Goal: Information Seeking & Learning: Find specific fact

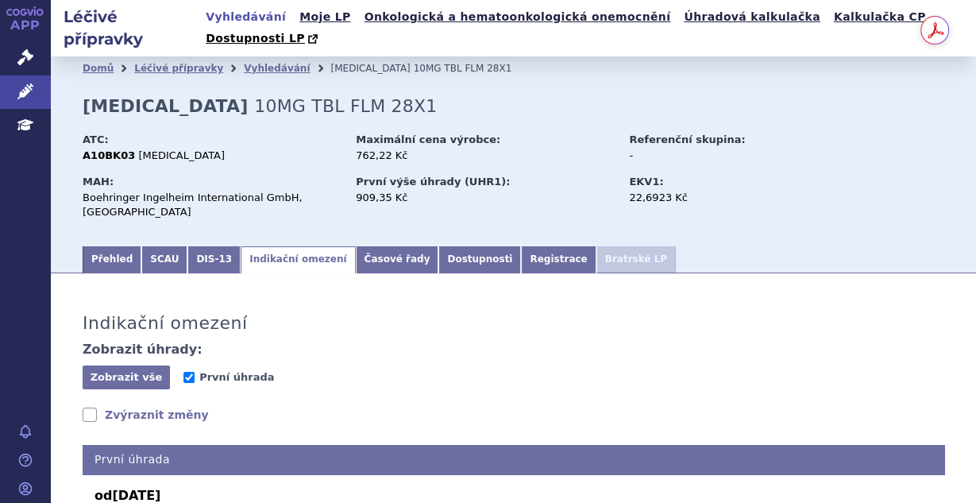
scroll to position [346, 0]
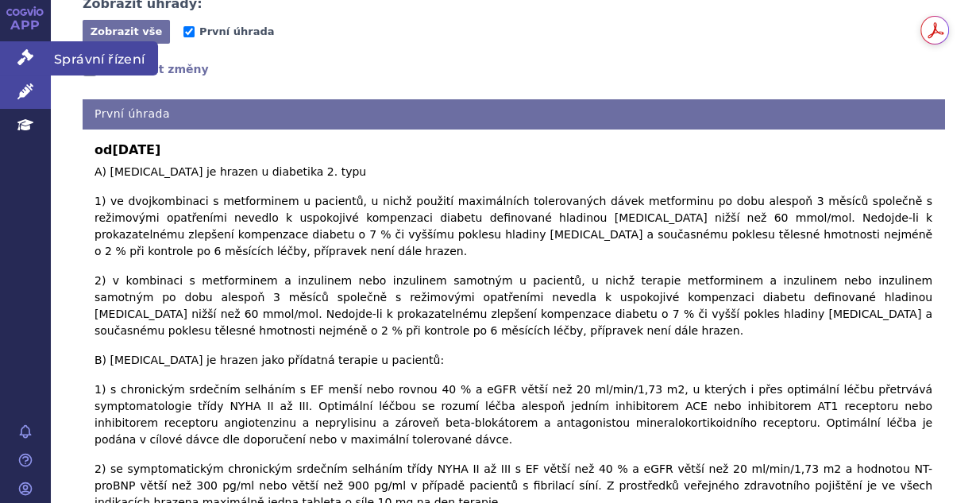
drag, startPoint x: 16, startPoint y: 60, endPoint x: 77, endPoint y: 63, distance: 61.3
click at [16, 60] on link "Správní řízení" at bounding box center [25, 57] width 51 height 33
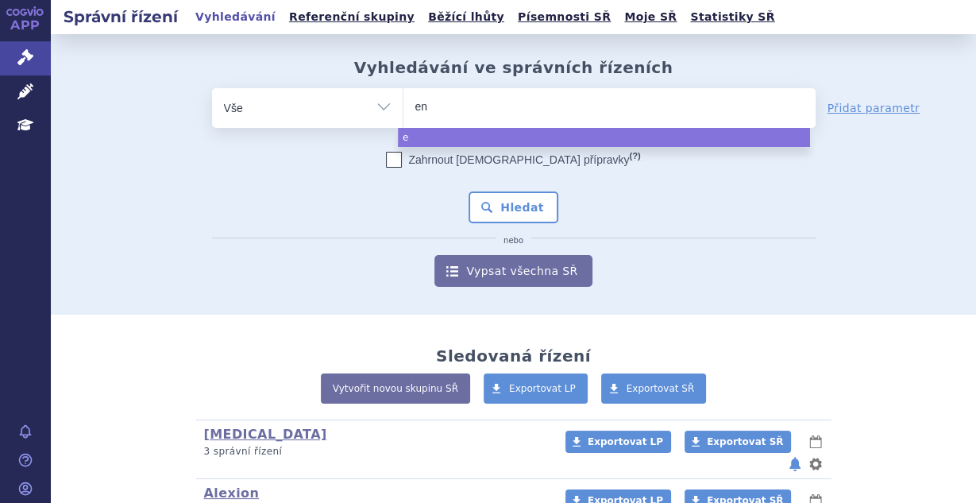
type input "eng"
type input "enger"
type input "engeru"
type input "engerut"
type input "enger"
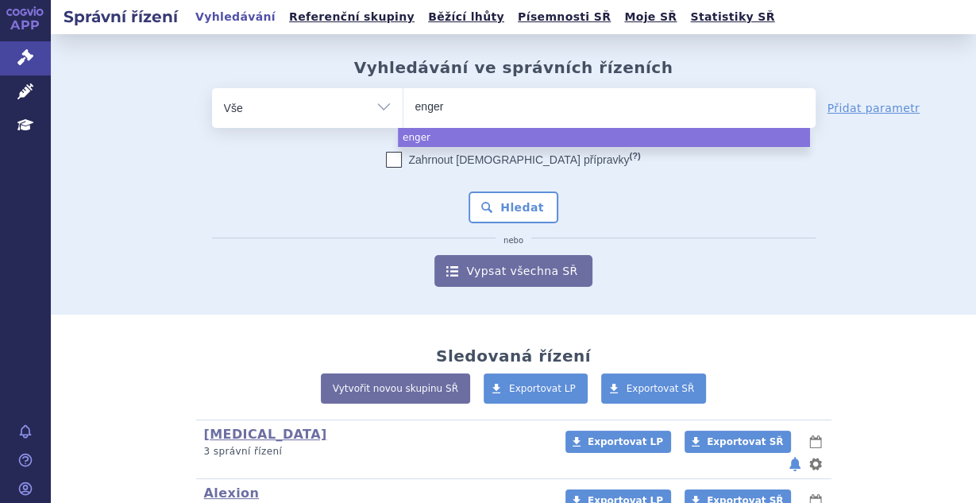
type input "enge"
type input "en"
type input "enhe"
type input "enhert"
type input "enhertu"
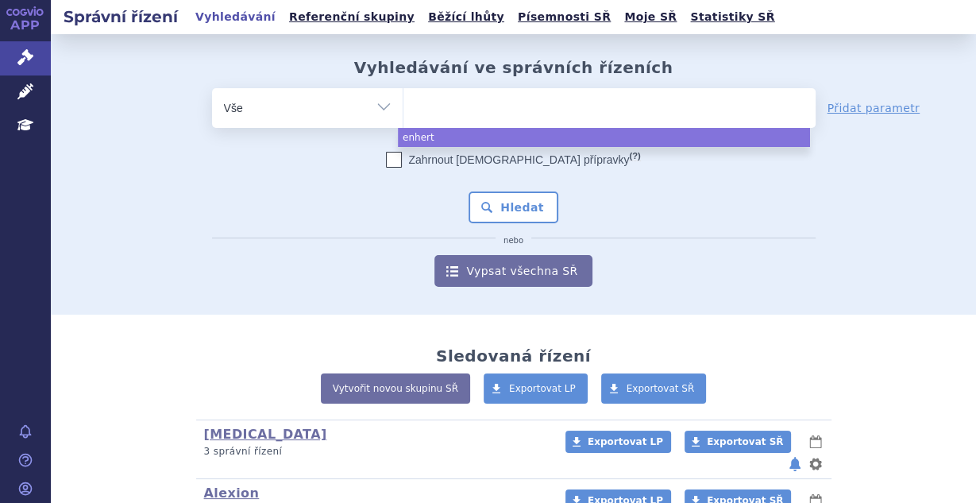
select select "enhertu"
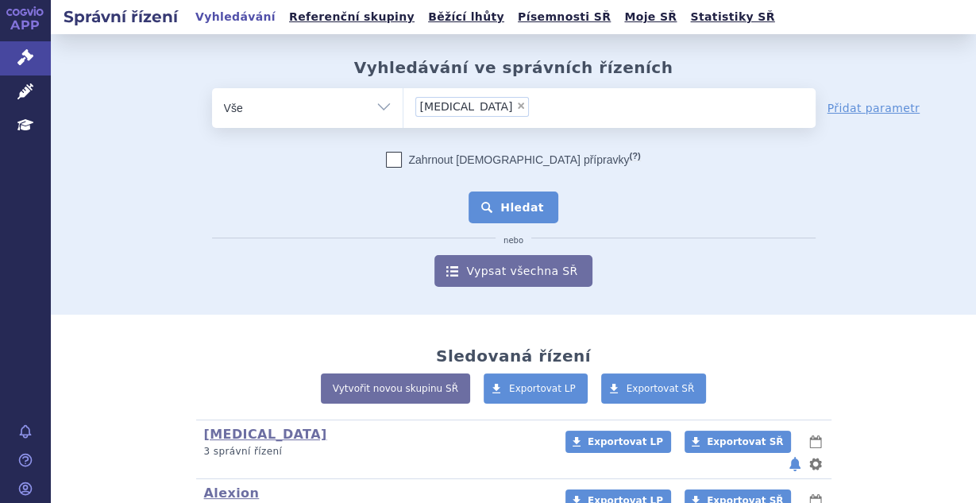
click at [476, 197] on button "Hledat" at bounding box center [514, 207] width 90 height 32
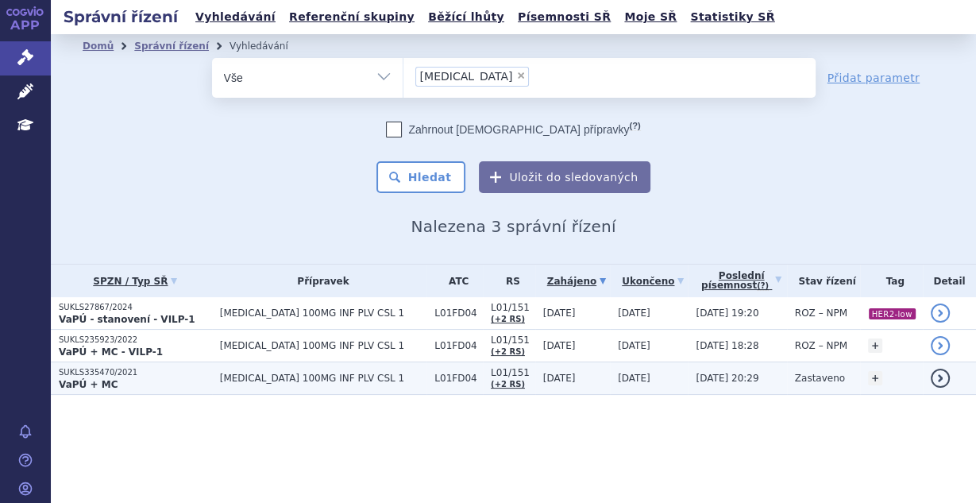
click at [342, 361] on tbody "SUKLS27867/2024 VaPÚ - stanovení - VILP-1 [MEDICAL_DATA] 100MG INF PLV CSL 1 L0…" at bounding box center [514, 346] width 926 height 98
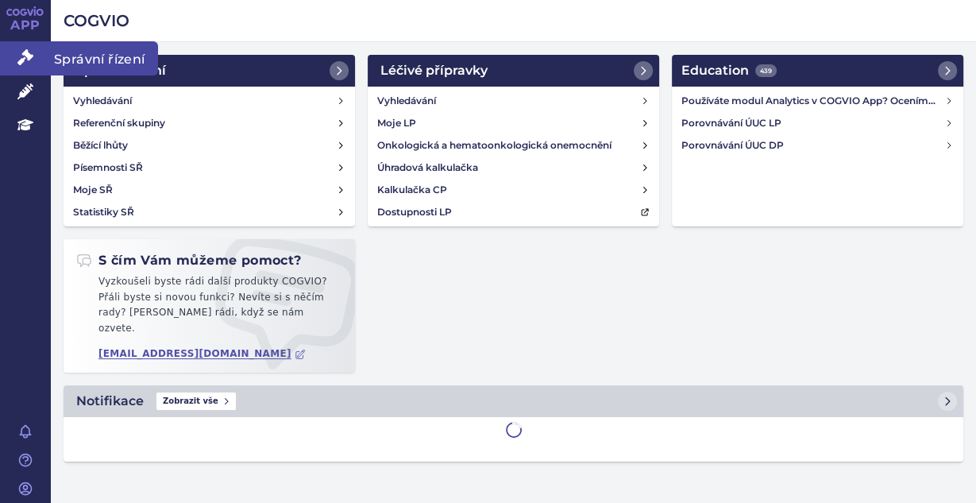
drag, startPoint x: 20, startPoint y: 59, endPoint x: 45, endPoint y: 61, distance: 25.5
click at [21, 59] on icon at bounding box center [25, 57] width 16 height 16
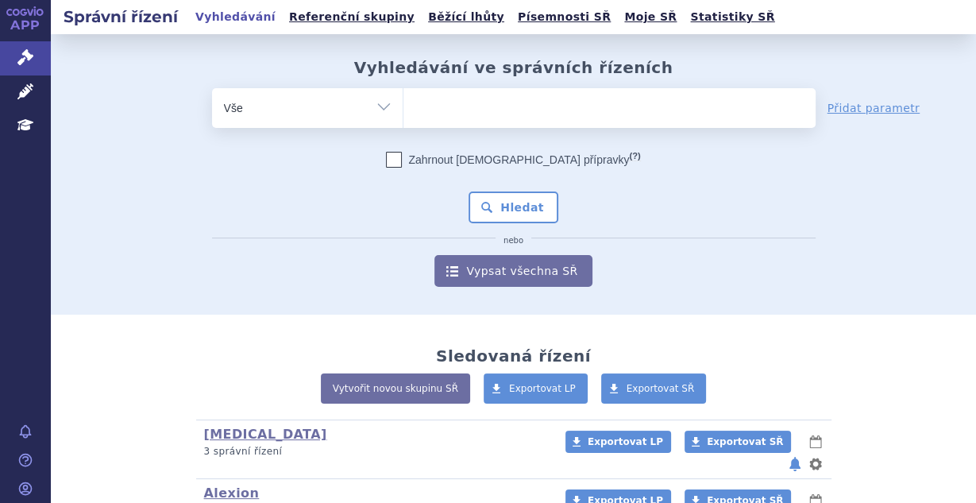
click at [440, 107] on ul at bounding box center [610, 104] width 412 height 33
click at [404, 107] on select at bounding box center [403, 107] width 1 height 40
type input "tr"
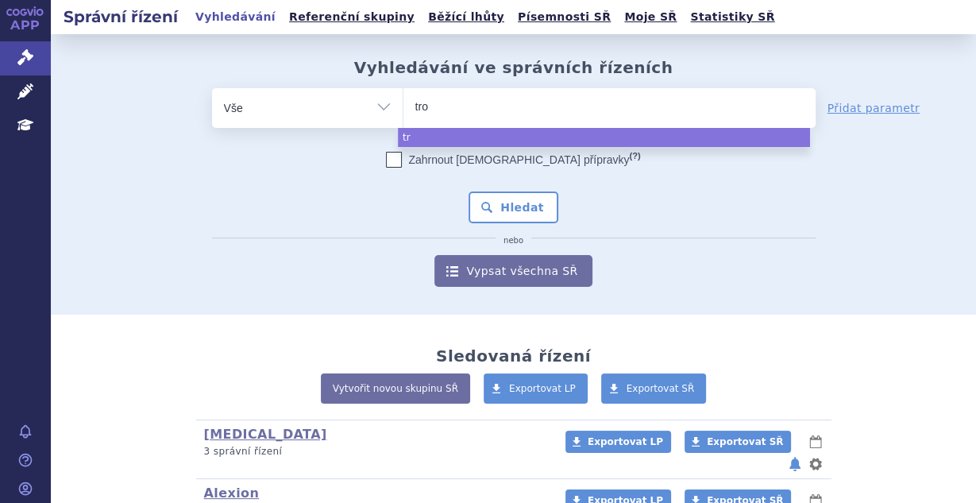
type input "trod"
type input "trodel"
type input "trodelv"
type input "trodelvy"
select select "trodelvy"
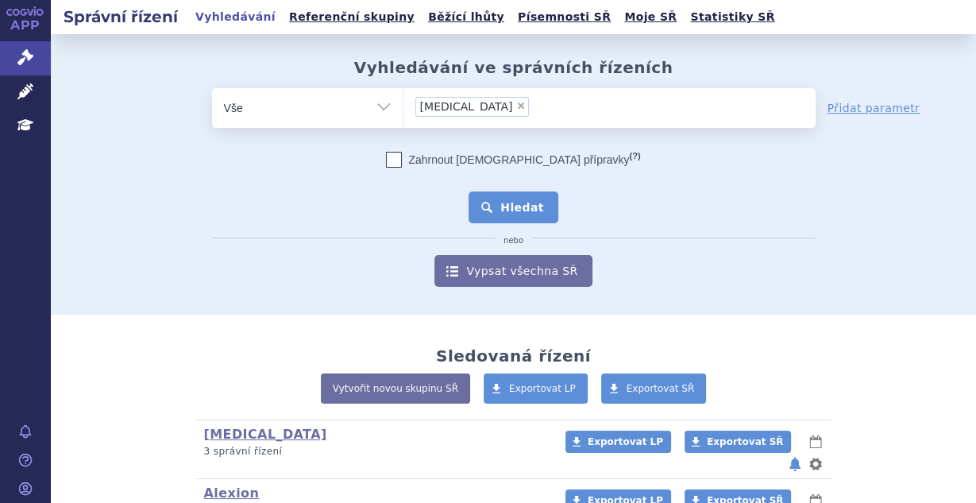
click at [499, 210] on button "Hledat" at bounding box center [514, 207] width 90 height 32
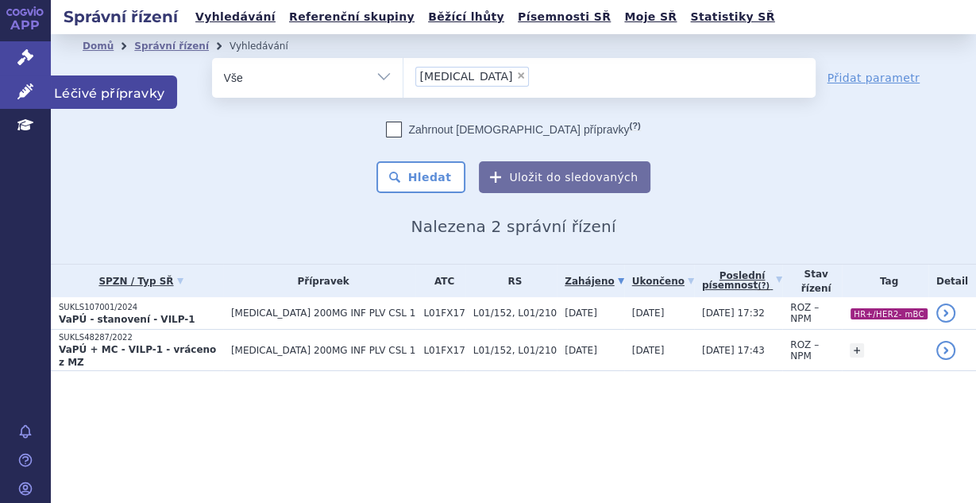
drag, startPoint x: 10, startPoint y: 88, endPoint x: 28, endPoint y: 84, distance: 18.7
click at [10, 88] on link "Léčivé přípravky" at bounding box center [25, 91] width 51 height 33
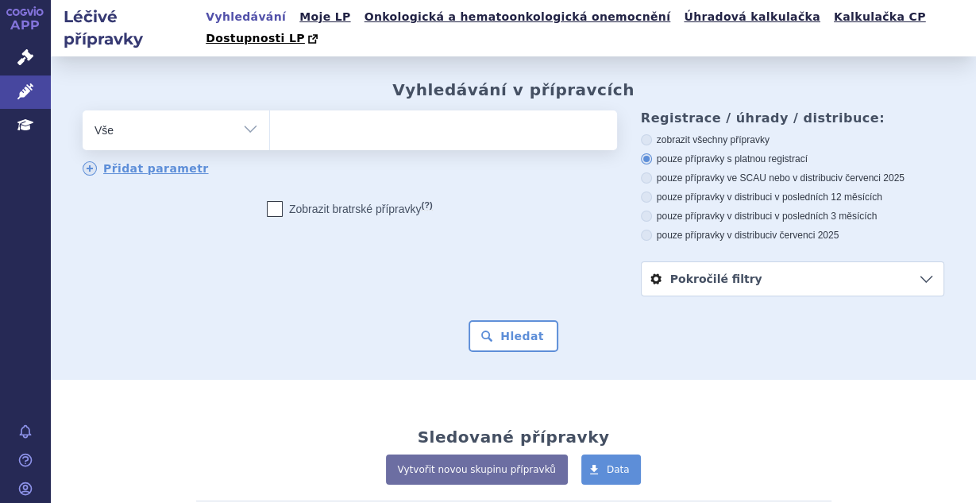
click at [356, 110] on ul at bounding box center [441, 126] width 343 height 33
click at [270, 110] on select at bounding box center [269, 130] width 1 height 40
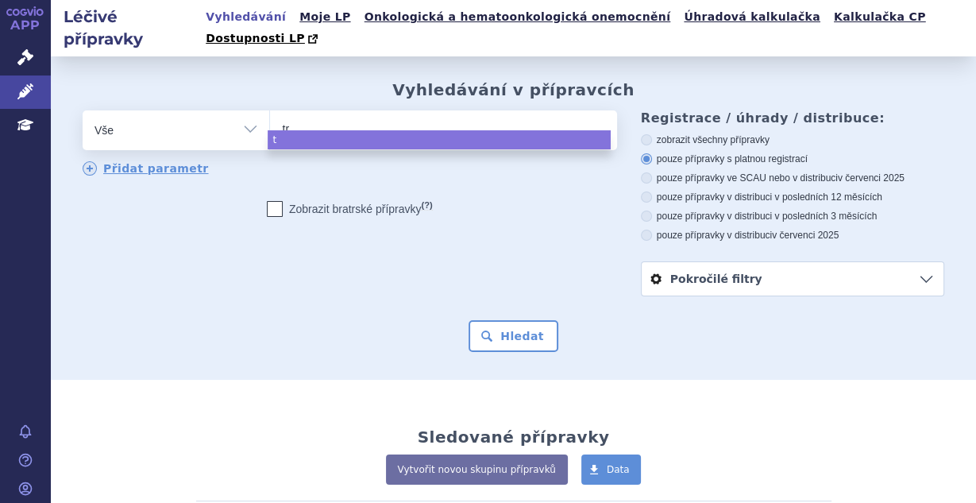
type input "tro"
type input "trode"
type input "trodel"
type input "trodelvy"
select select "trodelvy"
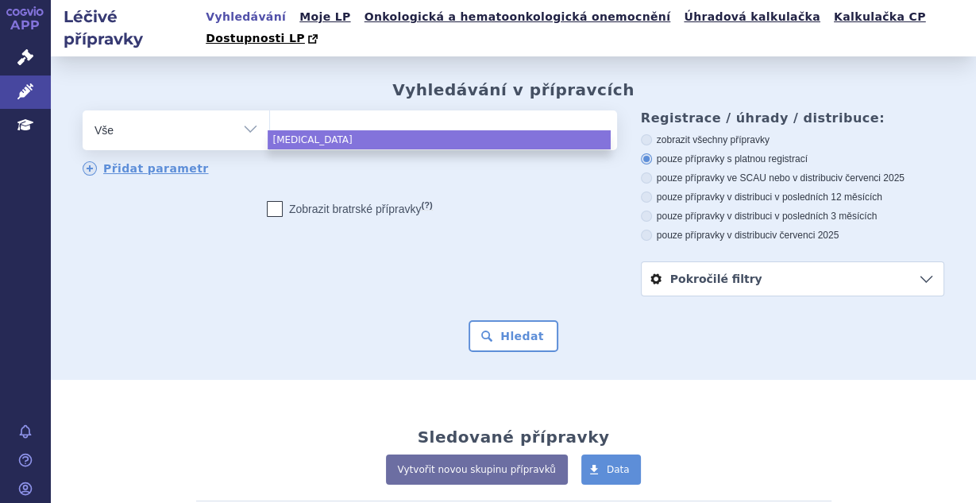
click at [718, 172] on label "pouze přípravky ve SCAU nebo v distribuci v červenci 2025" at bounding box center [793, 178] width 304 height 13
click at [653, 175] on input "pouze přípravky ve SCAU nebo v distribuci v červenci 2025" at bounding box center [648, 180] width 10 height 10
radio input "true"
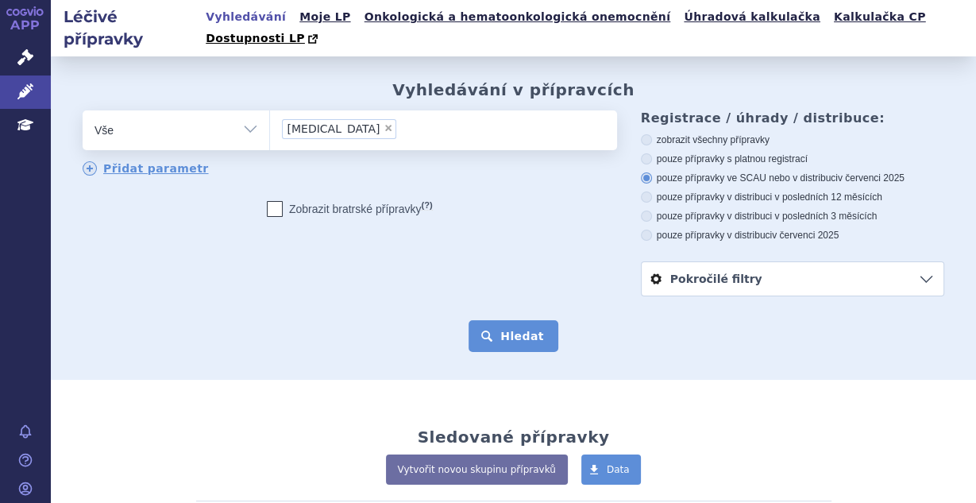
click at [494, 321] on button "Hledat" at bounding box center [514, 336] width 90 height 32
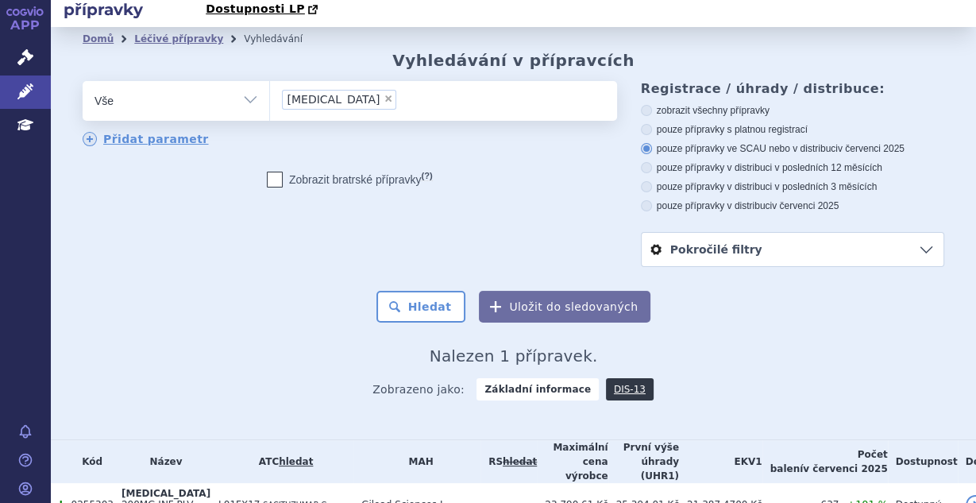
scroll to position [70, 0]
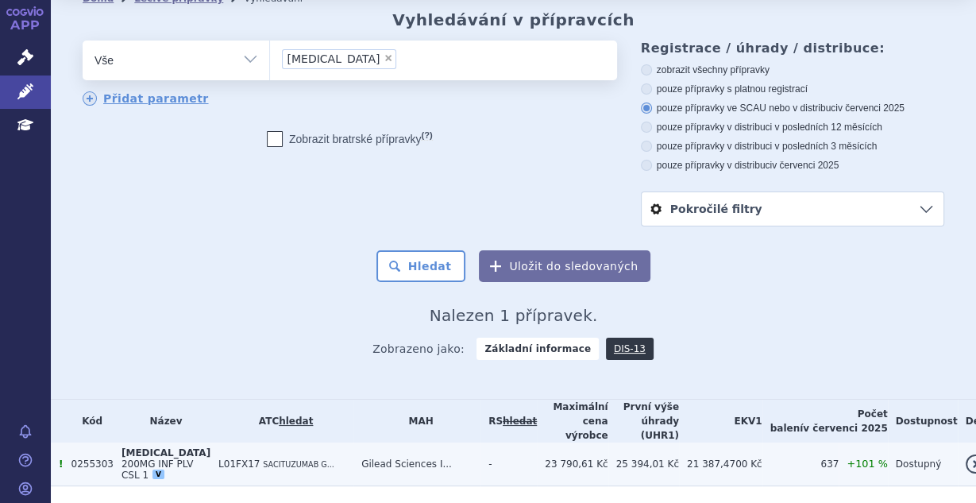
click at [319, 443] on td "L01FX17 SACITUZUMAB G..." at bounding box center [282, 465] width 143 height 44
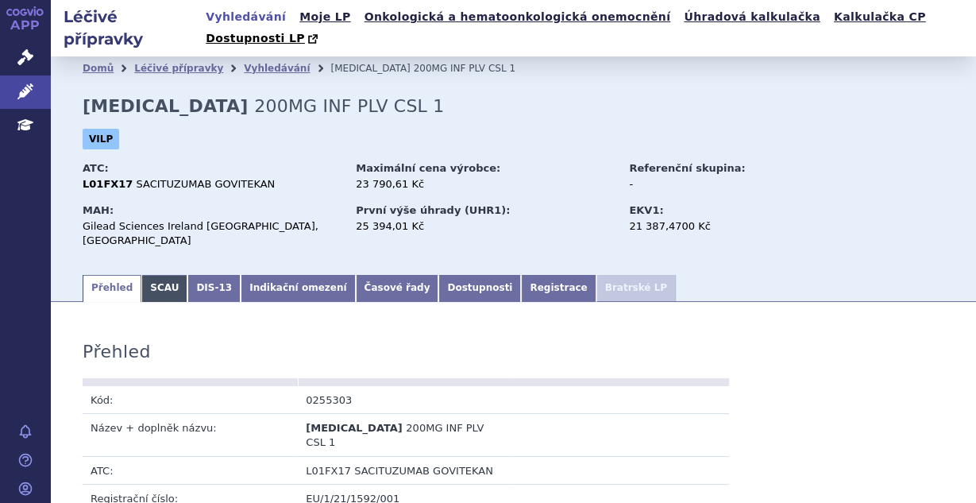
click at [164, 275] on link "SCAU" at bounding box center [164, 288] width 46 height 27
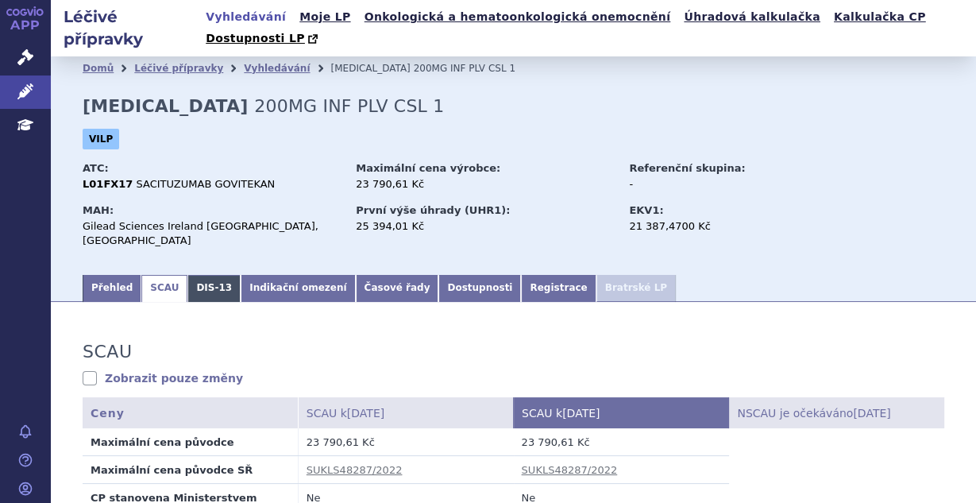
click at [191, 275] on link "DIS-13" at bounding box center [214, 288] width 53 height 27
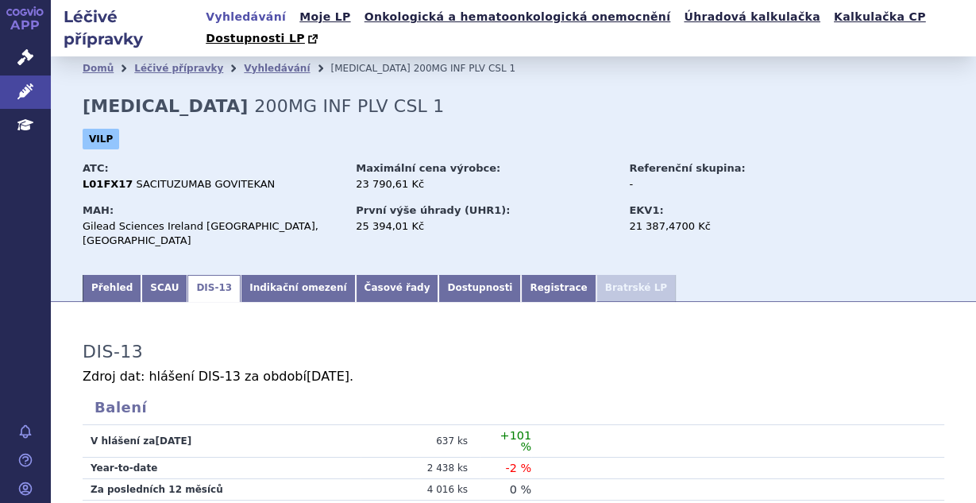
click at [272, 275] on link "Indikační omezení" at bounding box center [298, 288] width 114 height 27
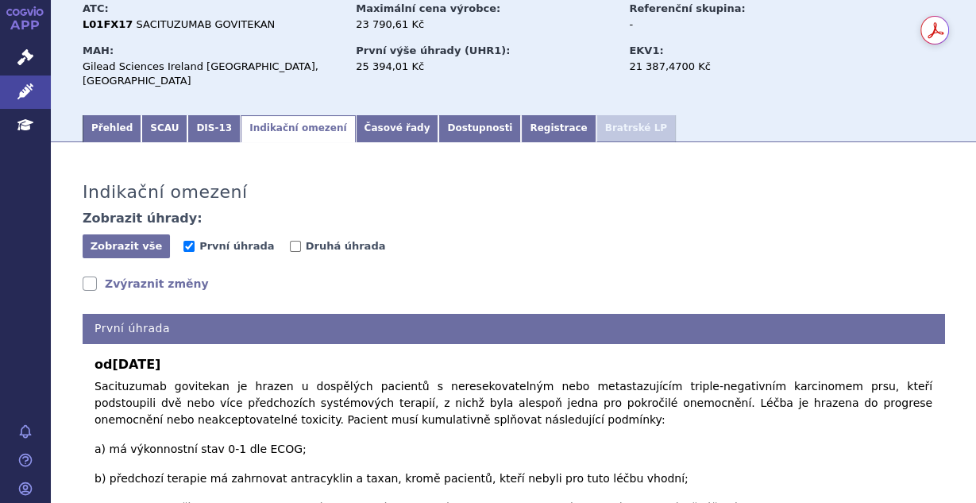
scroll to position [169, 0]
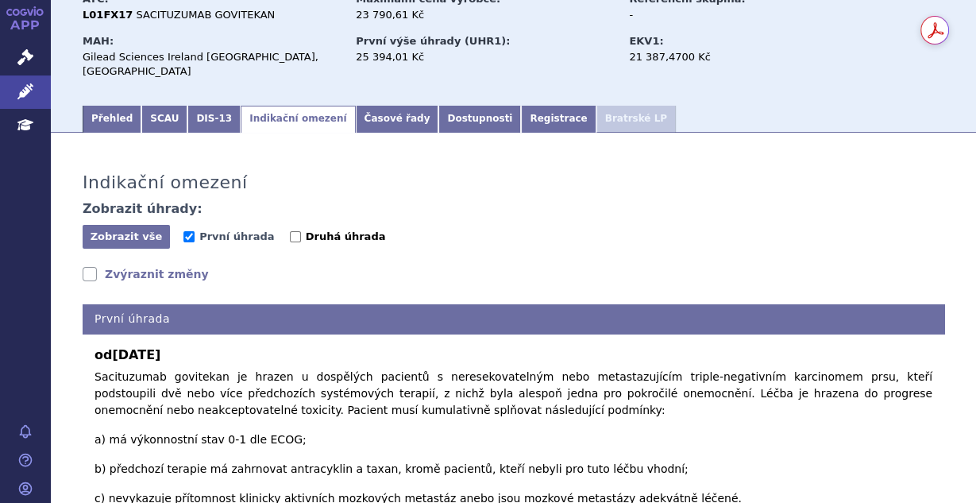
click at [306, 230] on span "Druhá úhrada" at bounding box center [346, 236] width 80 height 12
click at [300, 231] on input "Druhá úhrada" at bounding box center [295, 236] width 11 height 11
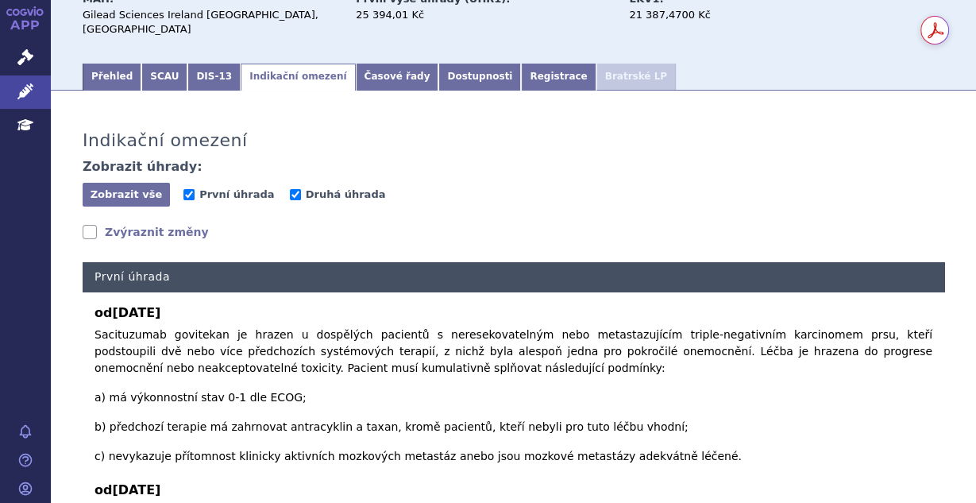
scroll to position [211, 0]
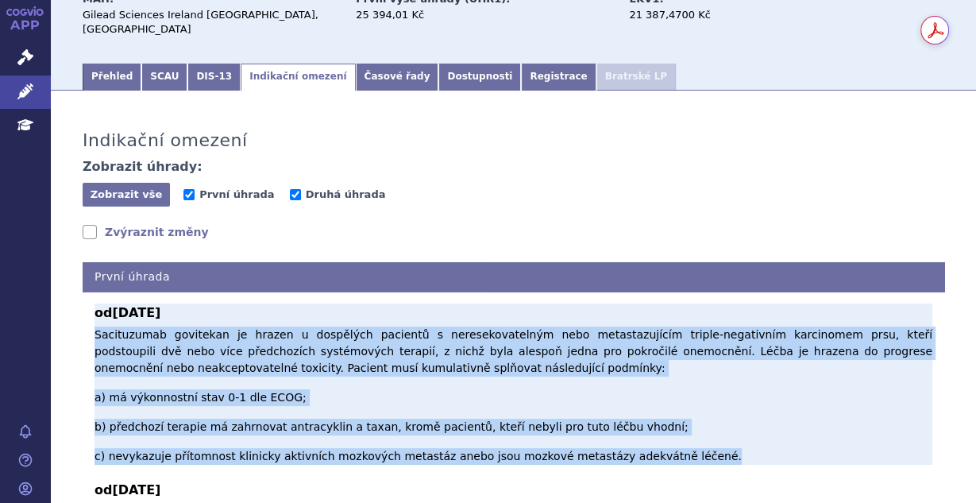
drag, startPoint x: 87, startPoint y: 294, endPoint x: 686, endPoint y: 384, distance: 605.7
copy p "Sacituzumab govitekan je hrazen u dospělých pacientů s neresekovatelným nebo me…"
click at [486, 354] on p "Sacituzumab govitekan je hrazen u dospělých pacientů s neresekovatelným nebo me…" at bounding box center [514, 396] width 838 height 138
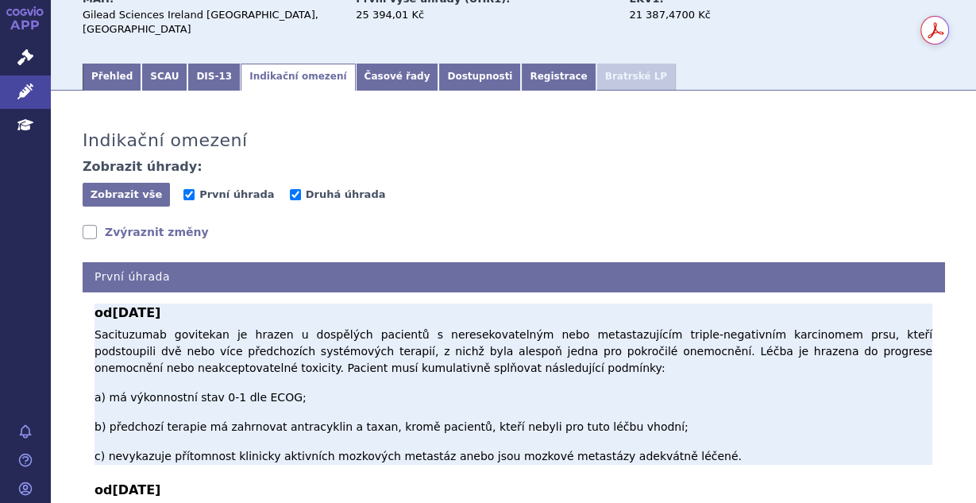
drag, startPoint x: 686, startPoint y: 388, endPoint x: 677, endPoint y: 388, distance: 8.7
click at [677, 388] on p "Sacituzumab govitekan je hrazen u dospělých pacientů s neresekovatelným nebo me…" at bounding box center [514, 396] width 838 height 138
drag, startPoint x: 94, startPoint y: 303, endPoint x: 700, endPoint y: 388, distance: 612.1
copy div "Sacituzumab govitekan je hrazen u dospělých pacientů s neresekovatelným nebo me…"
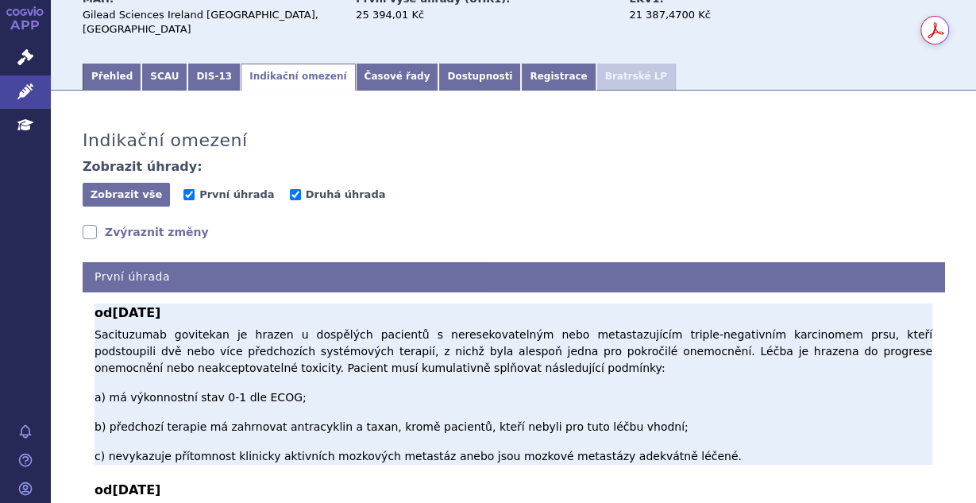
click at [506, 338] on p "Sacituzumab govitekan je hrazen u dospělých pacientů s neresekovatelným nebo me…" at bounding box center [514, 396] width 838 height 138
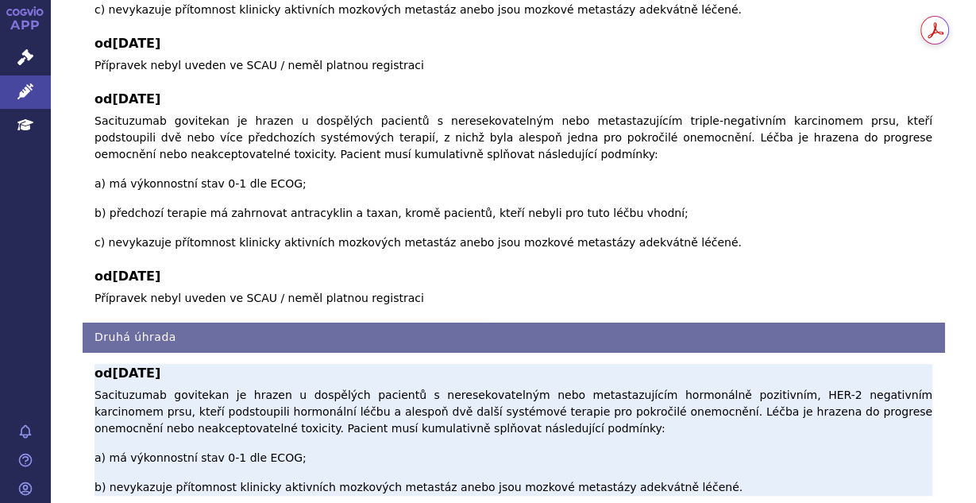
scroll to position [678, 0]
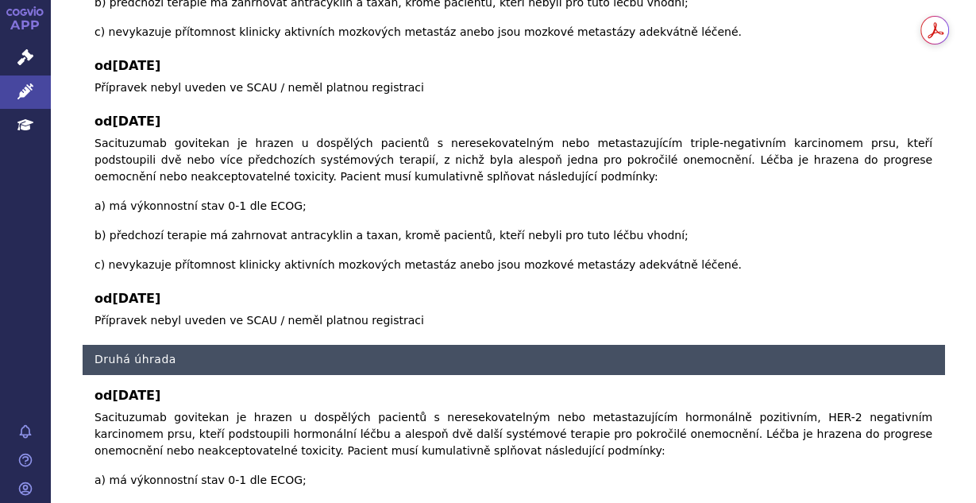
click at [159, 345] on h4 "Druhá úhrada" at bounding box center [514, 359] width 862 height 29
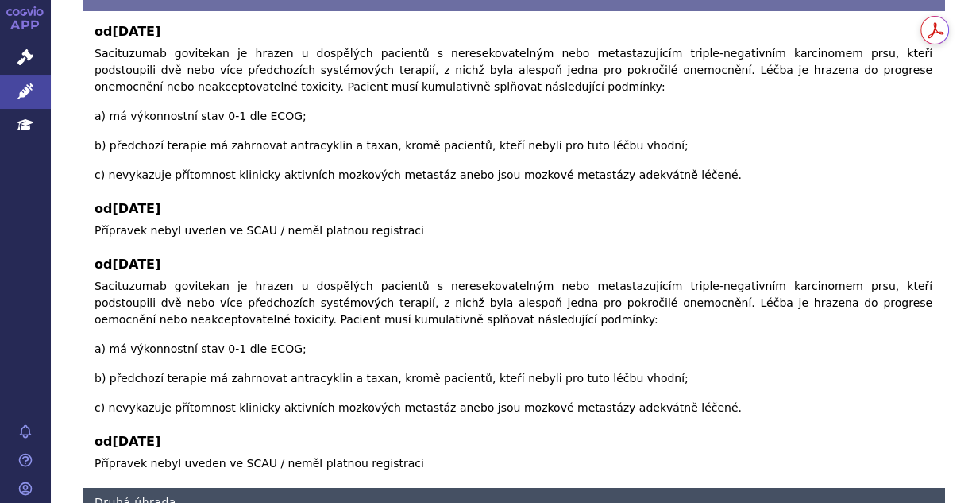
click at [157, 488] on h4 "Druhá úhrada" at bounding box center [514, 502] width 862 height 29
checkbox input "true"
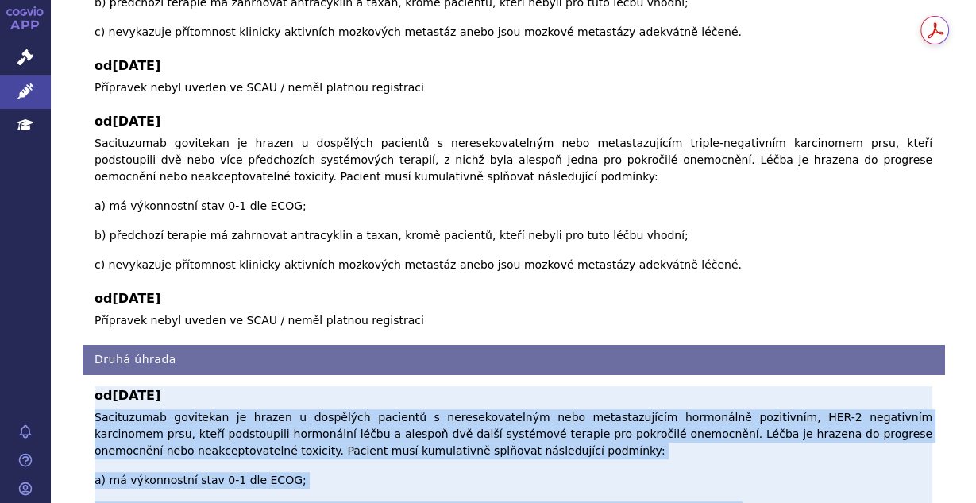
drag, startPoint x: 90, startPoint y: 306, endPoint x: 670, endPoint y: 369, distance: 583.5
copy p "Sacituzumab govitekan je hrazen u dospělých pacientů s neresekovatelným nebo me…"
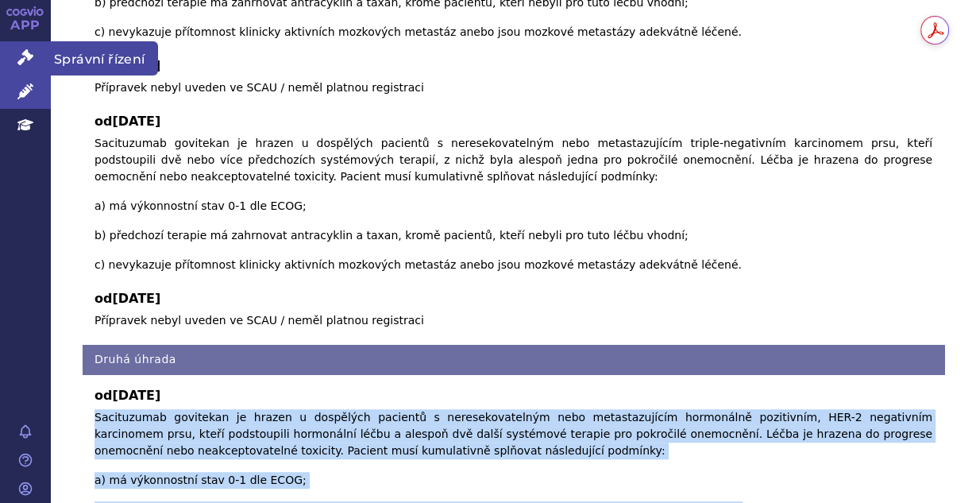
click at [23, 63] on icon at bounding box center [25, 57] width 16 height 16
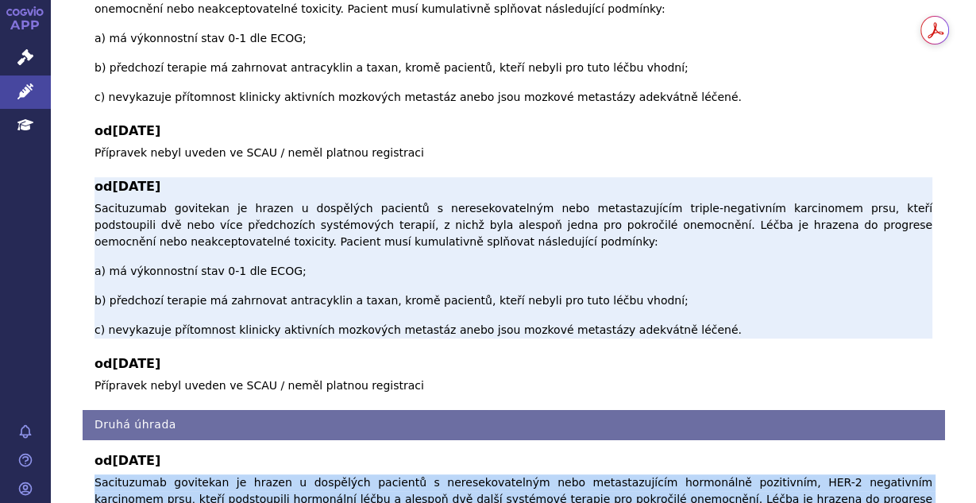
scroll to position [551, 0]
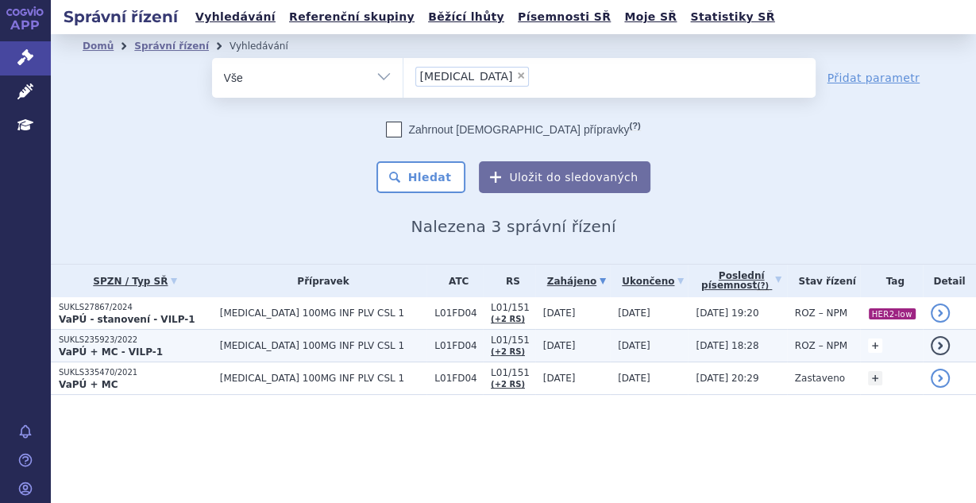
click at [868, 343] on link "+" at bounding box center [875, 345] width 14 height 14
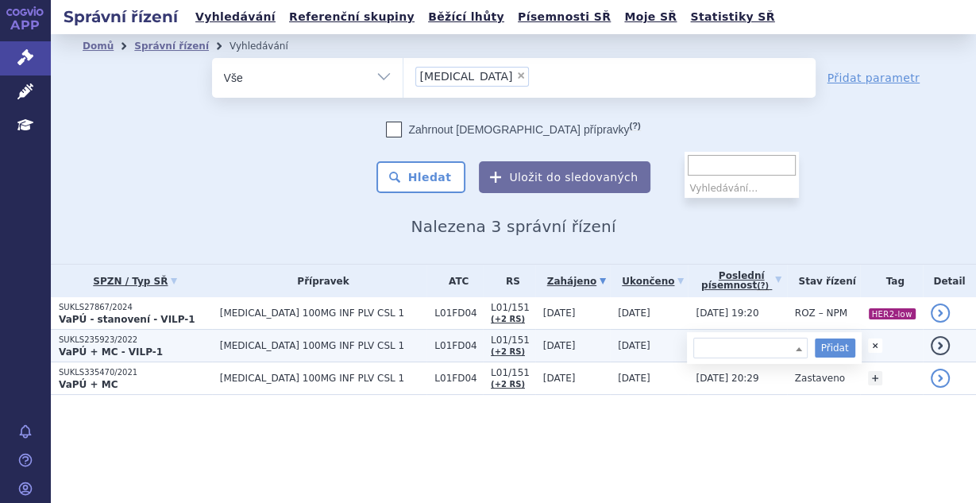
click at [737, 348] on span at bounding box center [751, 348] width 114 height 21
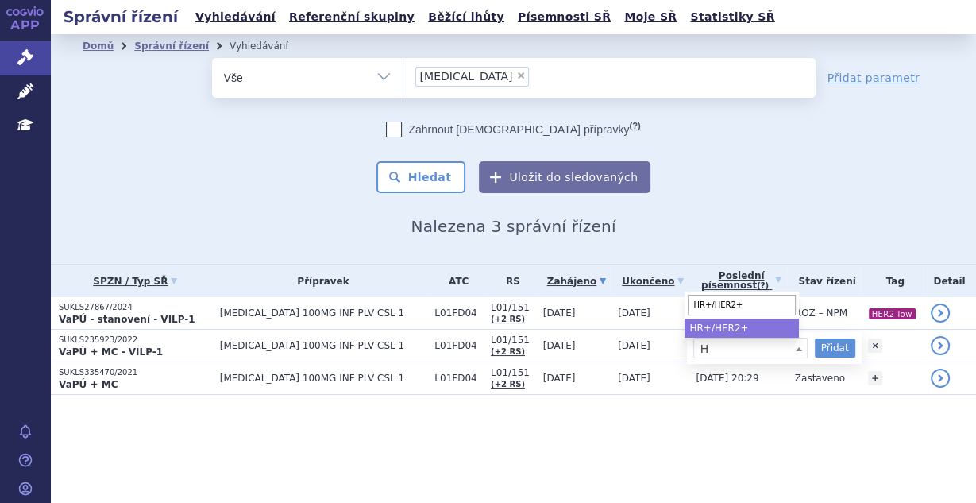
type input "HR+/HER2+"
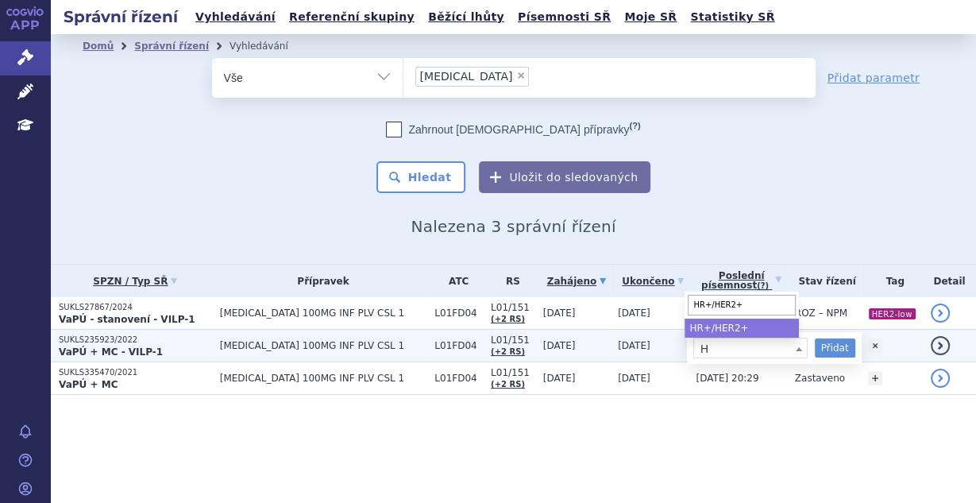
select select "HR+/HER2+"
click at [832, 349] on button "Přidat" at bounding box center [835, 347] width 41 height 19
select select
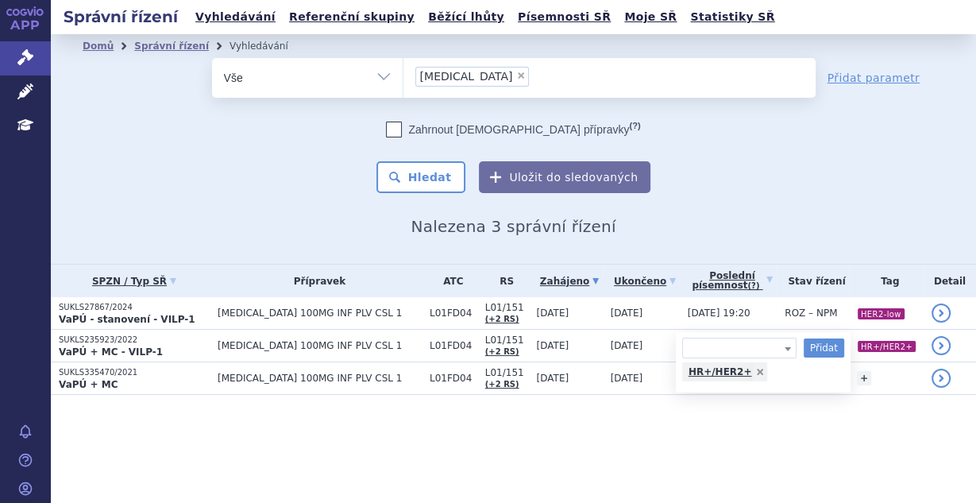
click at [829, 423] on section "Domů Správní řízení Vyhledávání Vyhledávání ve správních řízeních odstranit Vše" at bounding box center [514, 246] width 926 height 424
click at [298, 223] on h2 "Nalezena 3 správní řízení" at bounding box center [514, 226] width 862 height 19
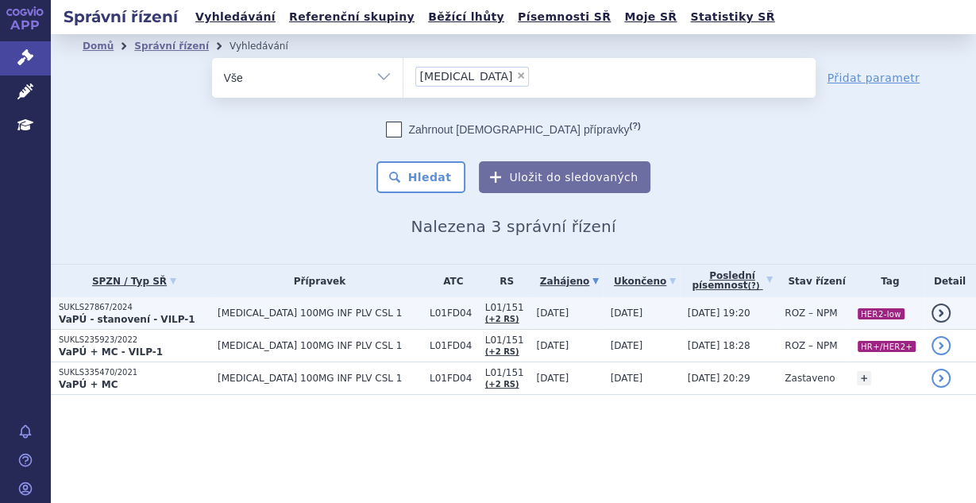
click at [243, 311] on span "ENHERTU 100MG INF PLV CSL 1" at bounding box center [320, 312] width 204 height 11
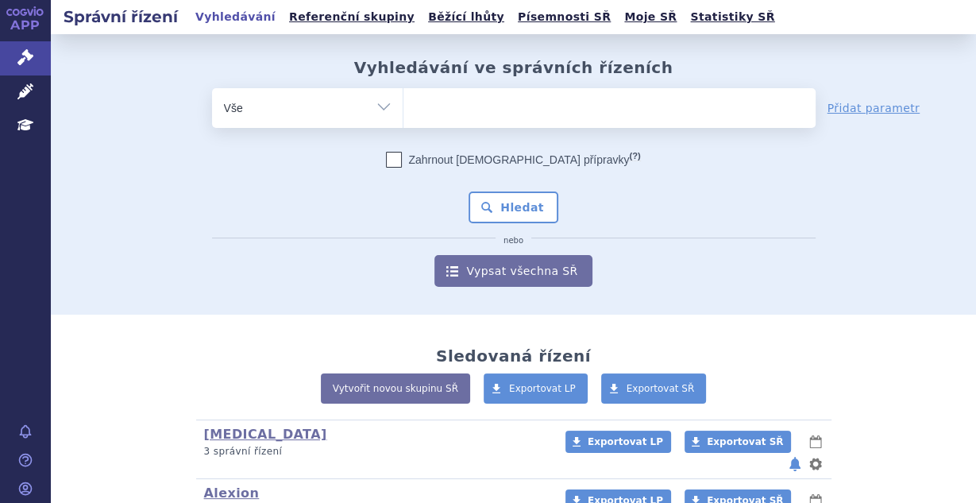
click at [282, 251] on div "Zahrnout [DEMOGRAPHIC_DATA] přípravky (?) * Pozor, hledání dle vyhledávacího pa…" at bounding box center [514, 219] width 604 height 135
click at [454, 101] on ul at bounding box center [610, 104] width 412 height 33
click at [404, 101] on select at bounding box center [403, 107] width 1 height 40
type input "tr"
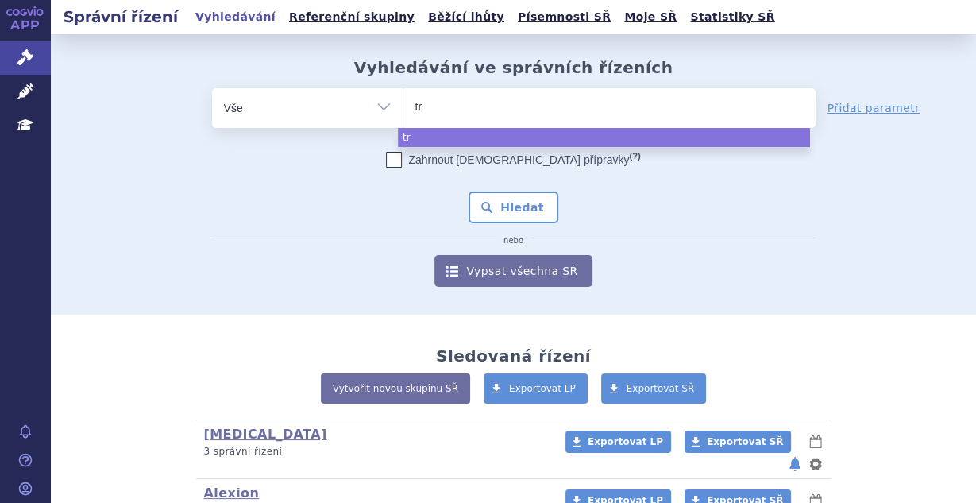
type input "tro"
type input "trodel"
type input "[MEDICAL_DATA]"
select select "[MEDICAL_DATA]"
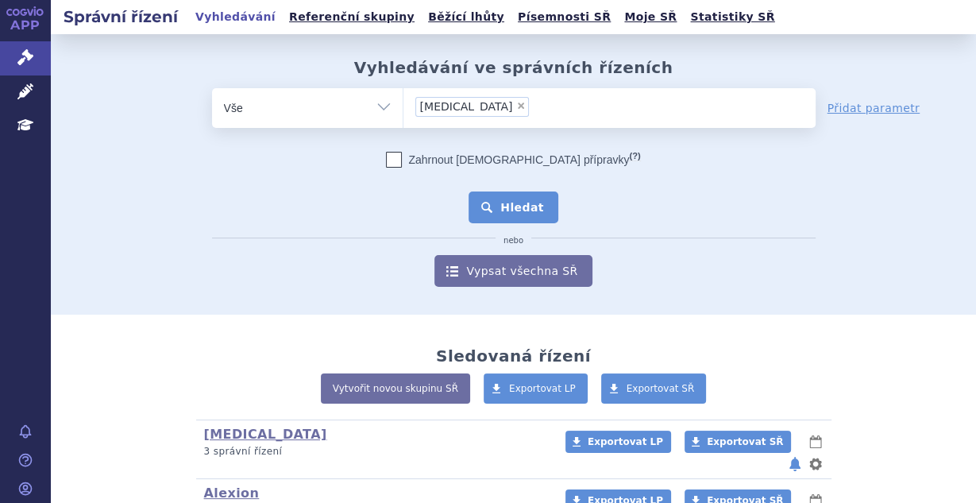
click at [512, 206] on button "Hledat" at bounding box center [514, 207] width 90 height 32
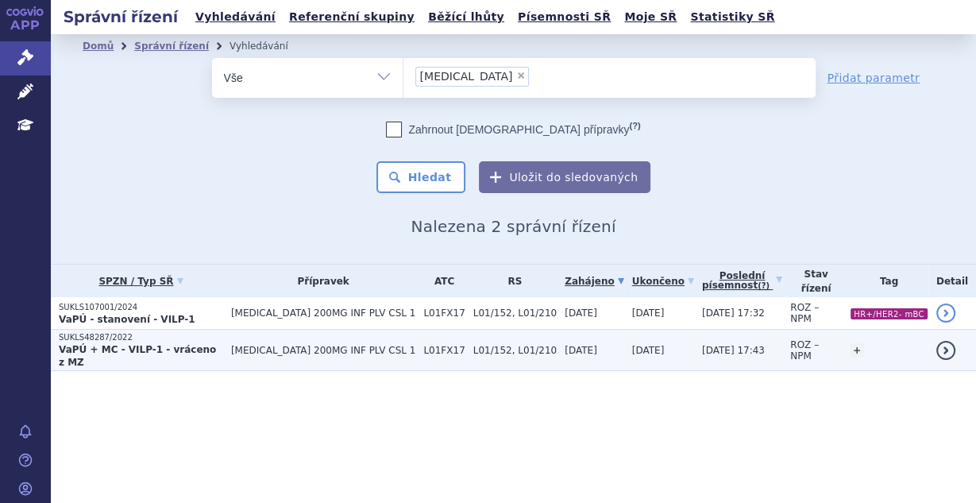
click at [474, 345] on span "L01/152, L01/210" at bounding box center [515, 350] width 83 height 11
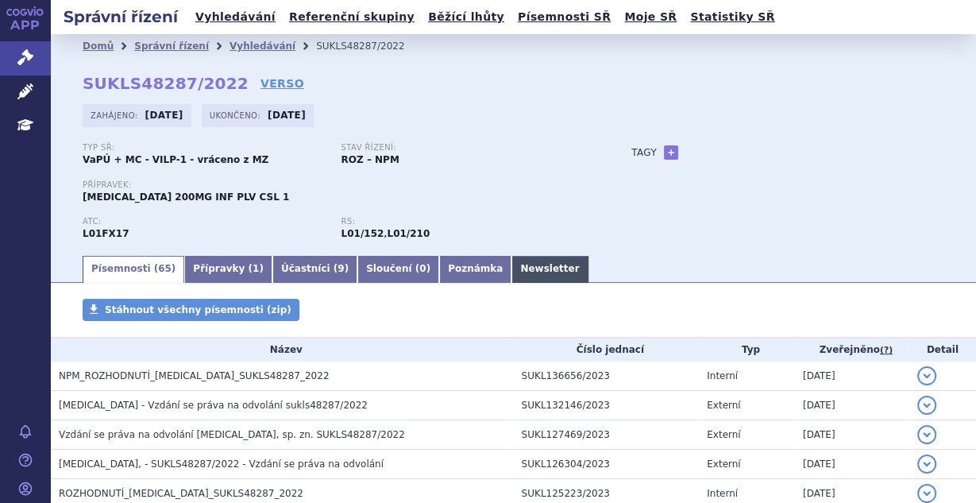
click at [512, 276] on link "Newsletter" at bounding box center [550, 269] width 76 height 27
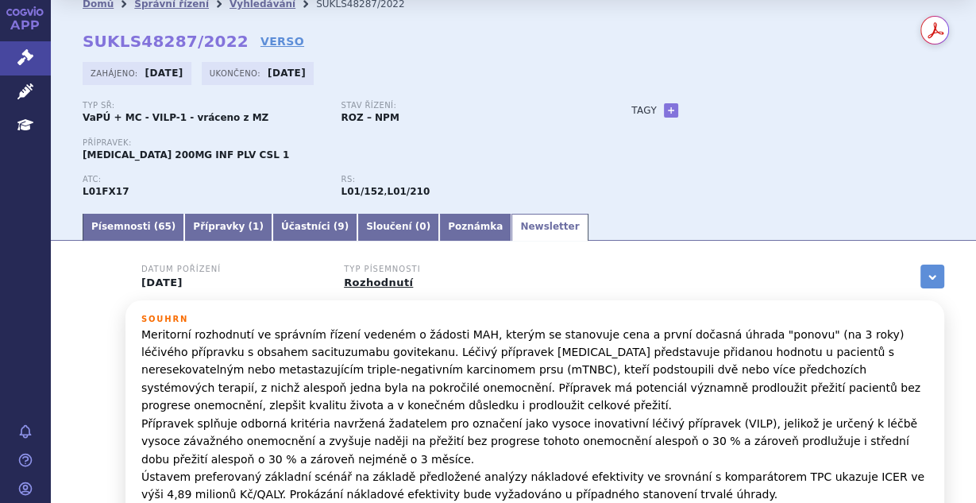
scroll to position [84, 0]
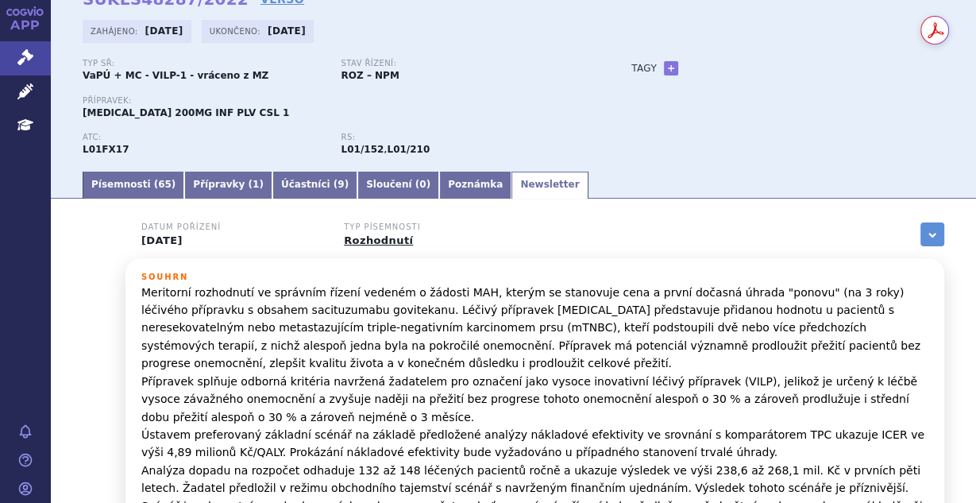
click at [585, 280] on h3 "Souhrn" at bounding box center [534, 278] width 787 height 10
click at [114, 186] on link "Písemnosti ( 65 )" at bounding box center [134, 185] width 102 height 27
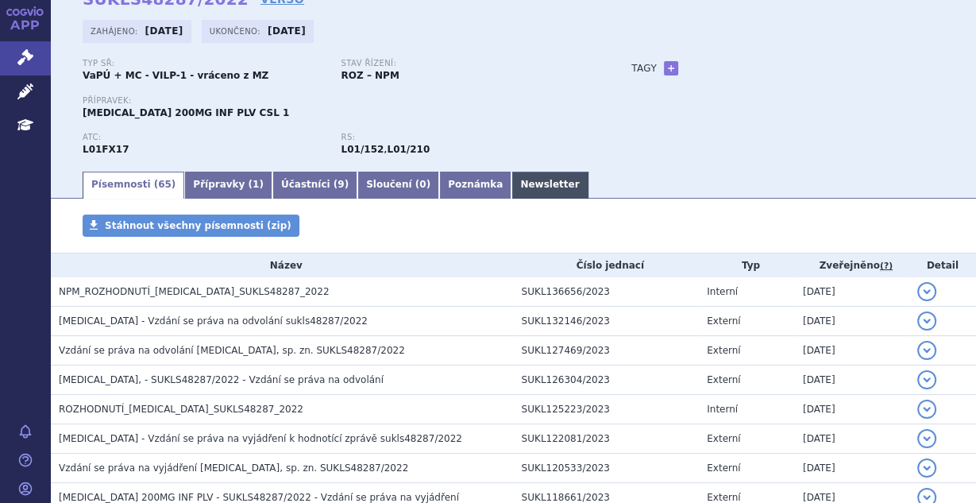
click at [512, 190] on link "Newsletter" at bounding box center [550, 185] width 76 height 27
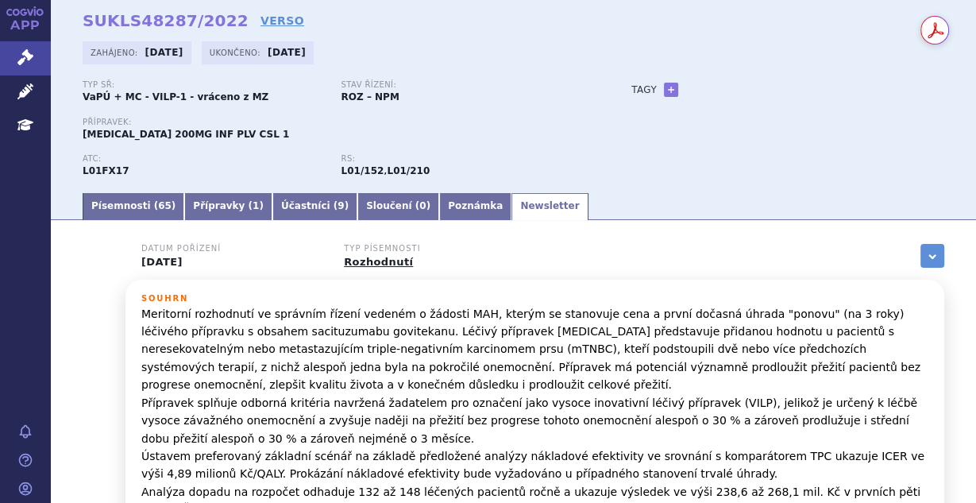
scroll to position [42, 0]
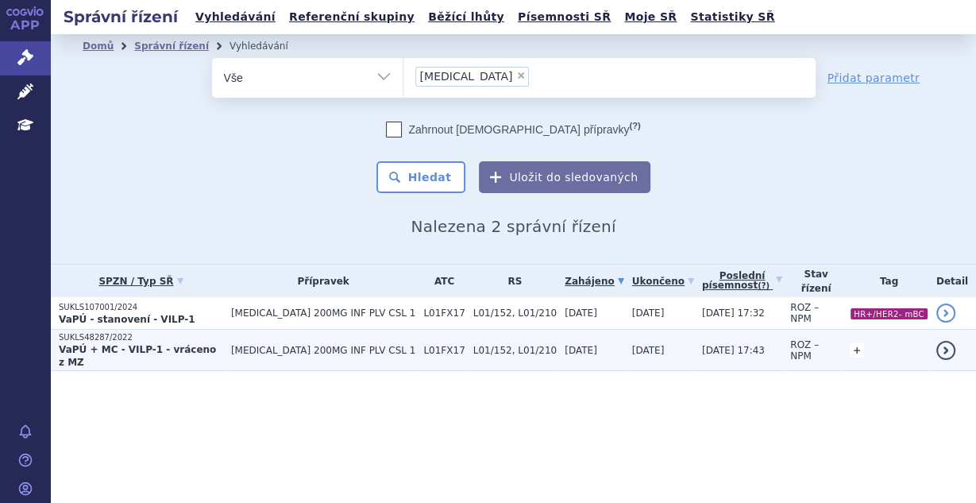
click at [852, 343] on link "+" at bounding box center [857, 350] width 14 height 14
click at [738, 344] on span at bounding box center [732, 352] width 114 height 21
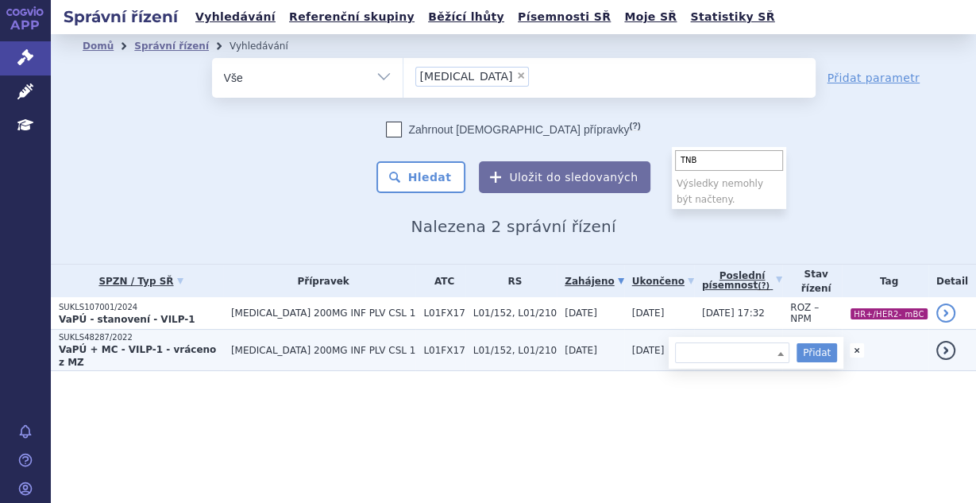
type input "TNBC"
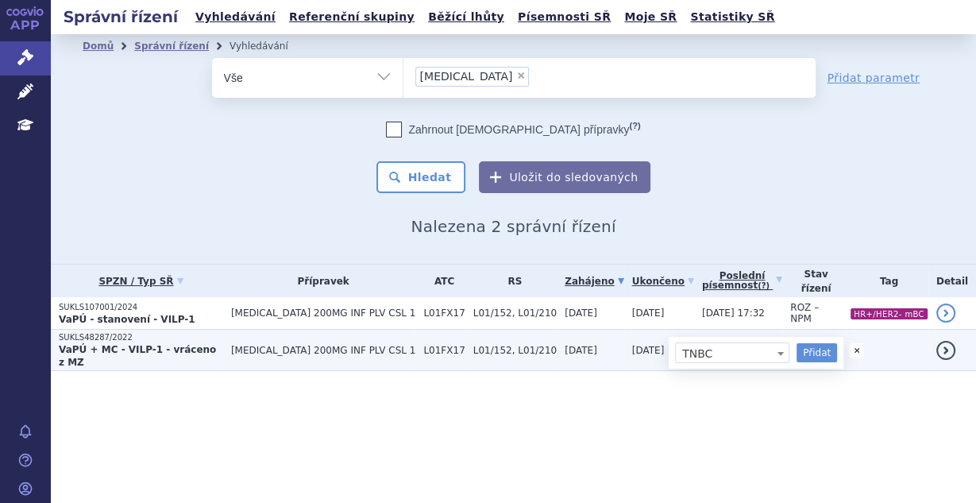
click at [697, 346] on span "TNBC" at bounding box center [732, 353] width 113 height 21
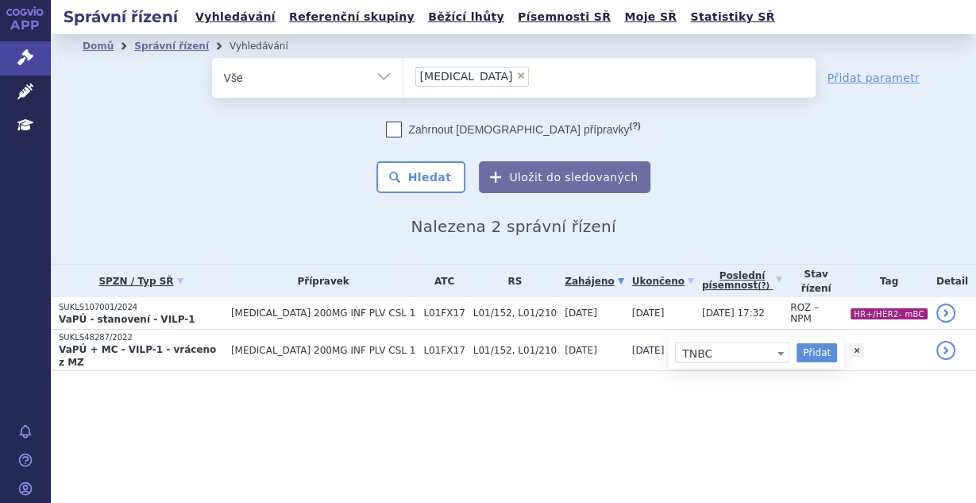
click at [727, 407] on section "Domů Správní řízení Vyhledávání Vyhledávání ve správních řízeních odstranit Vše" at bounding box center [514, 234] width 926 height 400
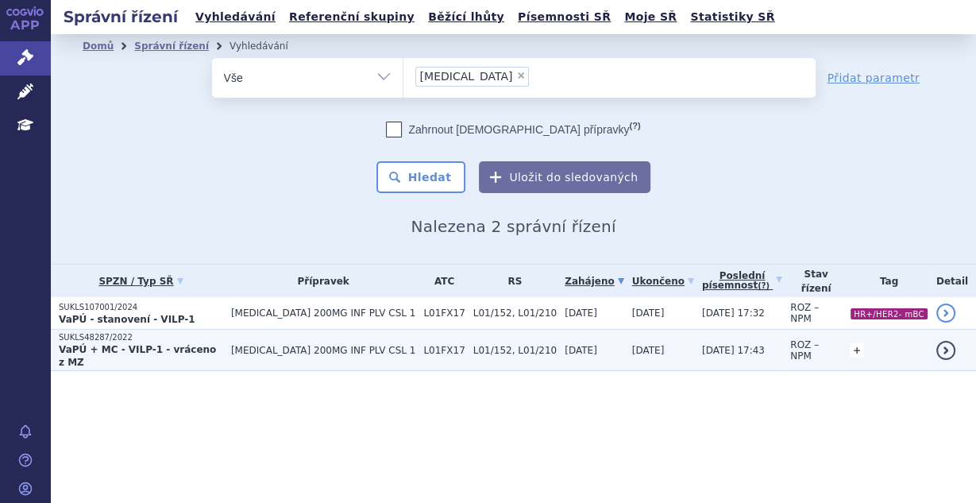
click at [858, 343] on link "+" at bounding box center [857, 350] width 14 height 14
click at [806, 343] on button "Přidat" at bounding box center [817, 352] width 41 height 19
select select
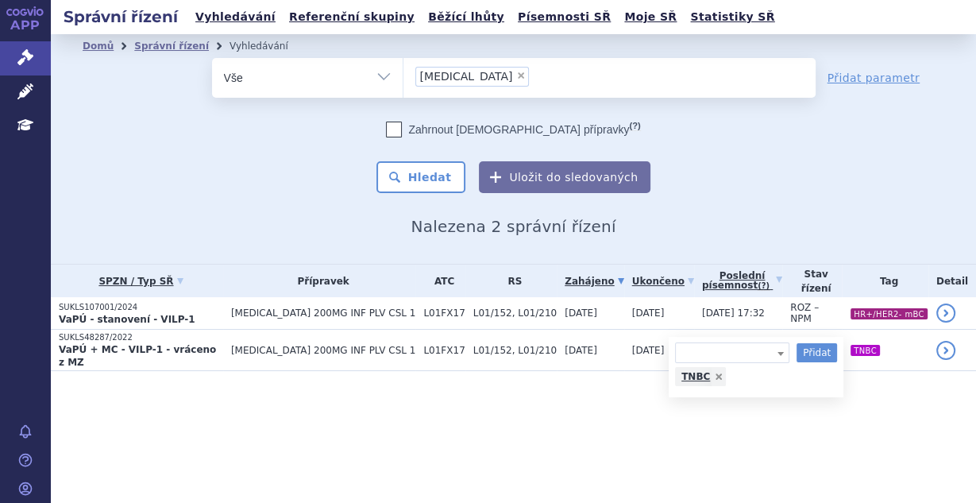
click at [720, 406] on section "Domů Správní řízení Vyhledávání Vyhledávání ve správních řízeních odstranit Vše" at bounding box center [514, 234] width 926 height 400
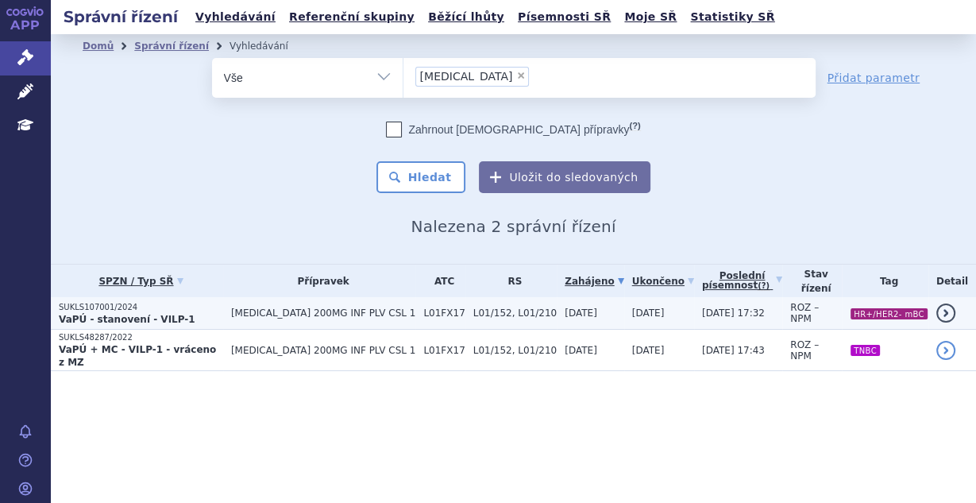
click at [416, 303] on td "L01FX17" at bounding box center [440, 313] width 49 height 33
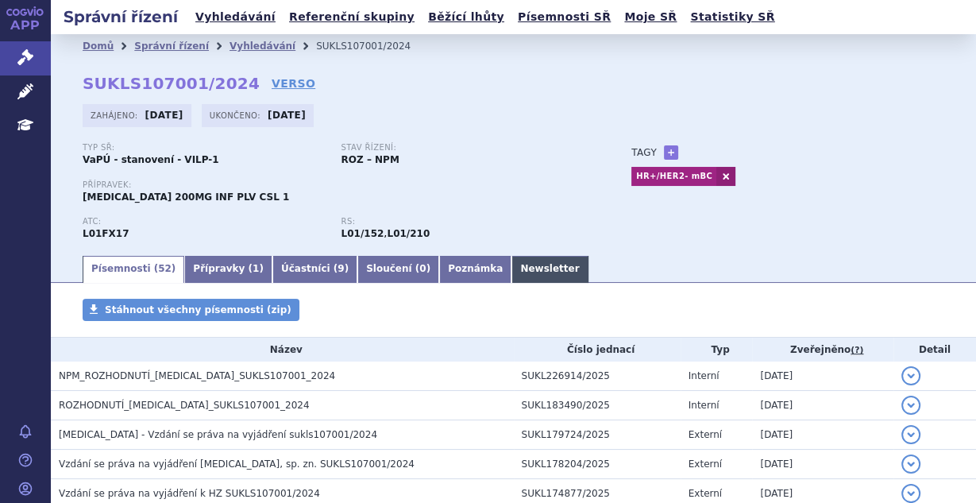
click at [512, 270] on link "Newsletter" at bounding box center [550, 269] width 76 height 27
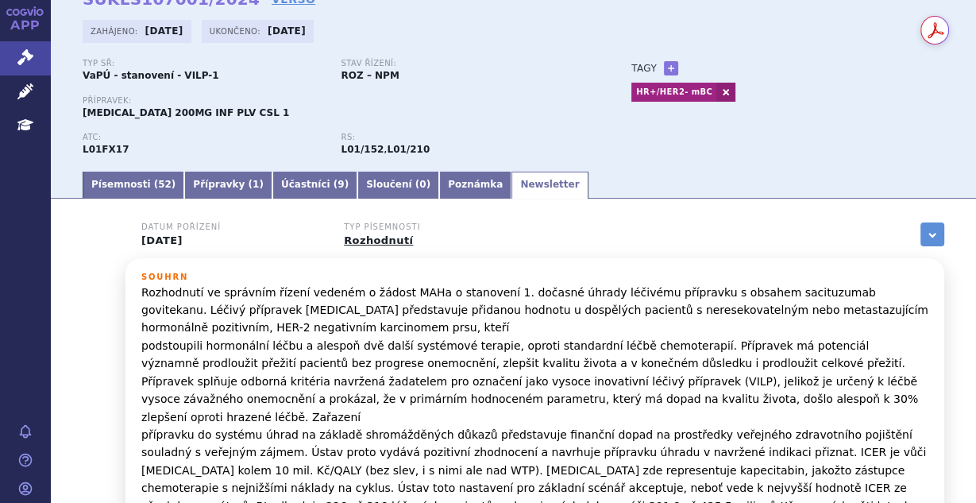
scroll to position [84, 0]
click at [143, 191] on link "Písemnosti ( 52 )" at bounding box center [134, 185] width 102 height 27
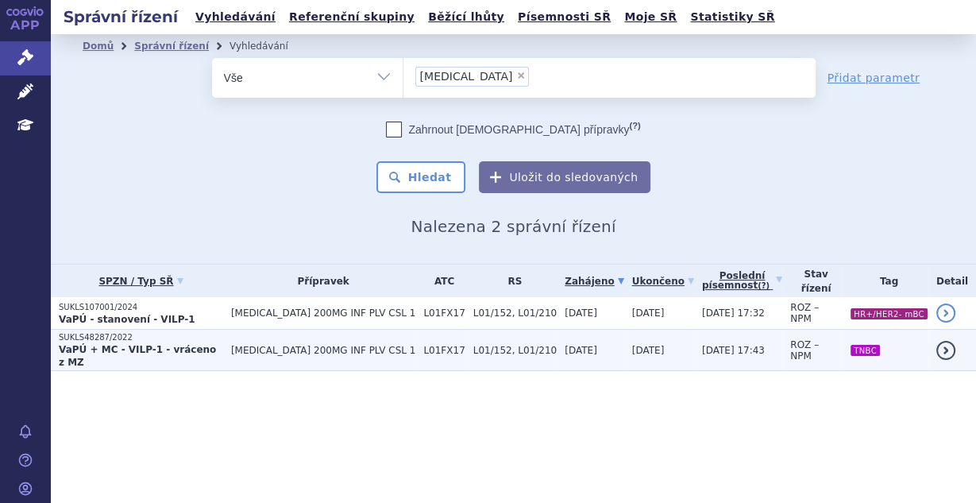
click at [634, 331] on td "02.06.2023" at bounding box center [659, 350] width 70 height 41
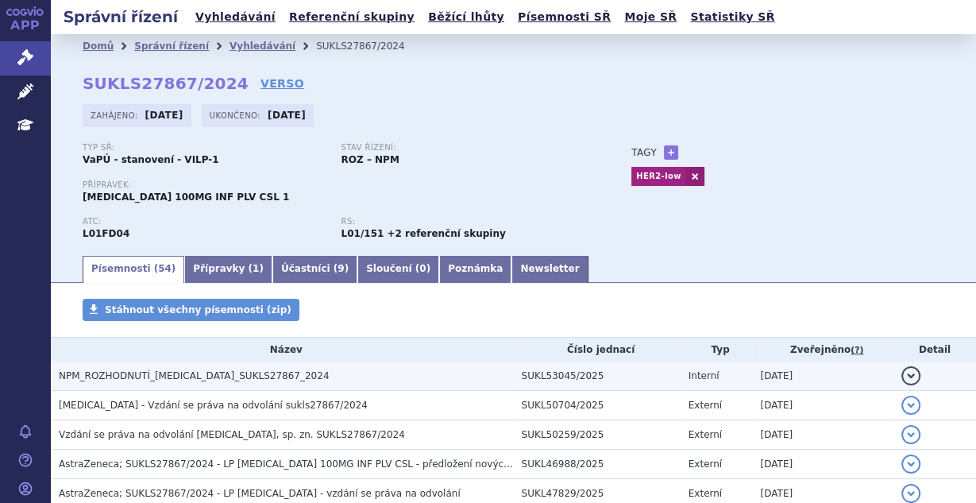
click at [234, 381] on span "NPM_ROZHODNUTÍ_[MEDICAL_DATA]_SUKLS27867_2024" at bounding box center [194, 375] width 270 height 11
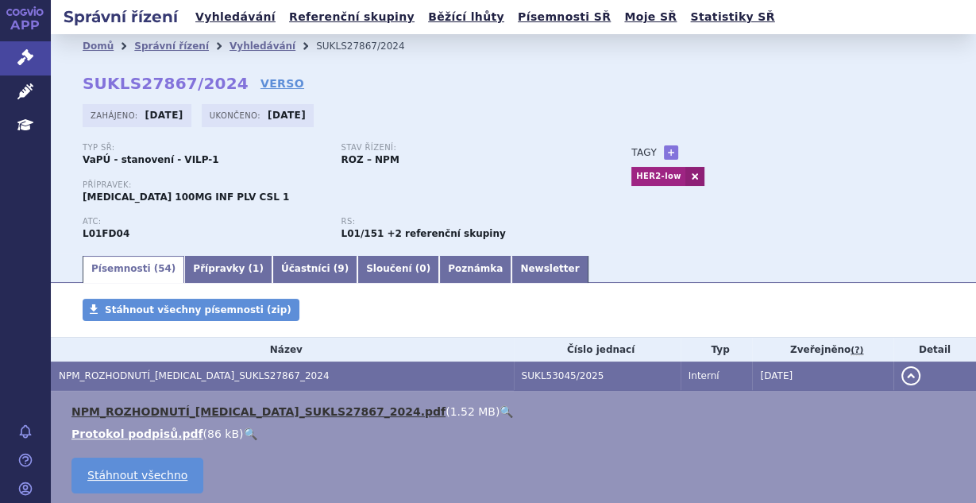
click at [289, 415] on link "NPM_ROZHODNUTÍ_[MEDICAL_DATA]_SUKLS27867_2024.pdf" at bounding box center [259, 411] width 374 height 13
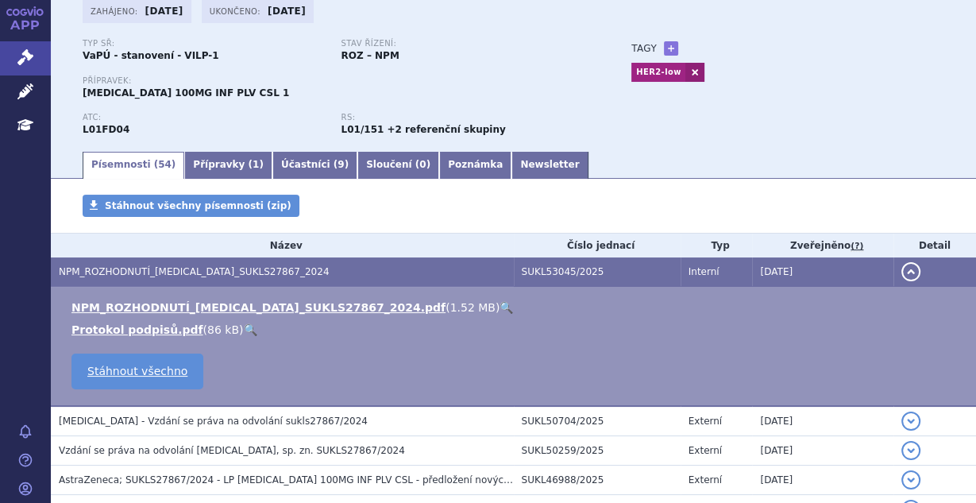
scroll to position [84, 0]
